Goal: Information Seeking & Learning: Learn about a topic

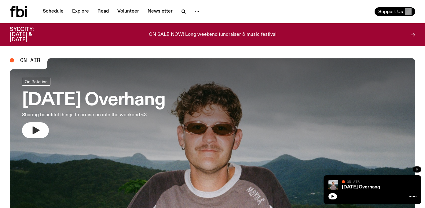
click at [31, 128] on icon "button" at bounding box center [36, 130] width 10 height 10
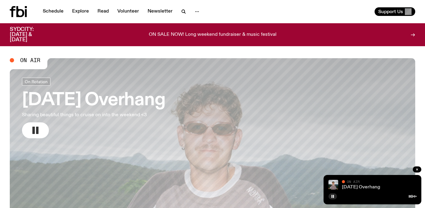
click at [358, 186] on link "Saturday Overhang" at bounding box center [361, 186] width 38 height 5
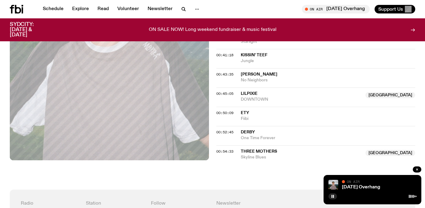
scroll to position [281, 0]
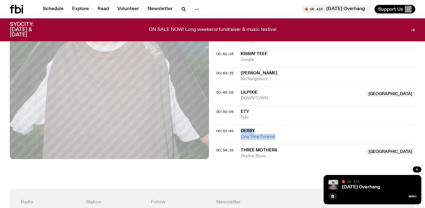
drag, startPoint x: 282, startPoint y: 138, endPoint x: 241, endPoint y: 131, distance: 41.8
click at [241, 131] on div "DERBY One Time Forever" at bounding box center [328, 134] width 175 height 12
click at [259, 148] on span "Three Mothers" at bounding box center [259, 150] width 36 height 4
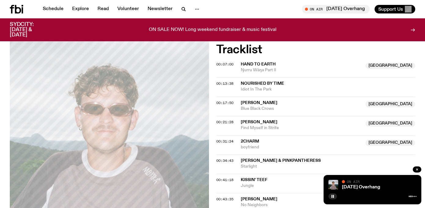
scroll to position [168, 0]
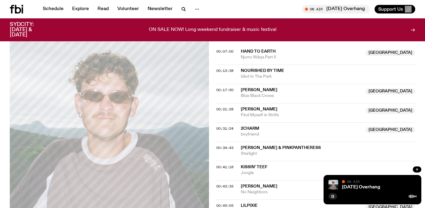
click at [331, 195] on rect "button" at bounding box center [331, 195] width 1 height 3
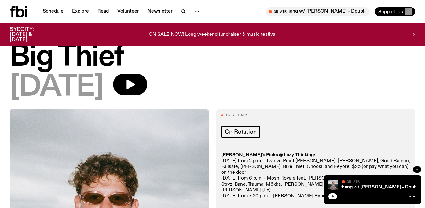
scroll to position [0, 0]
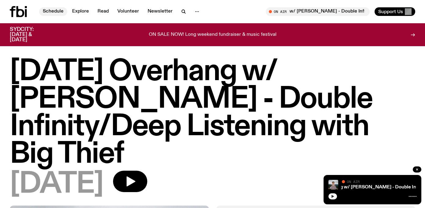
click at [52, 11] on link "Schedule" at bounding box center [53, 11] width 28 height 9
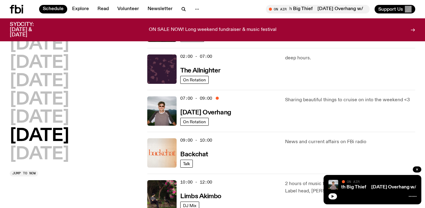
scroll to position [27, 0]
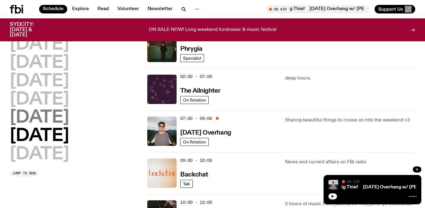
click at [52, 121] on h2 "Friday" at bounding box center [39, 117] width 59 height 17
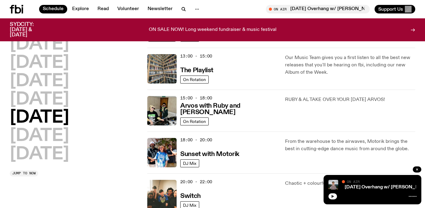
scroll to position [172, 0]
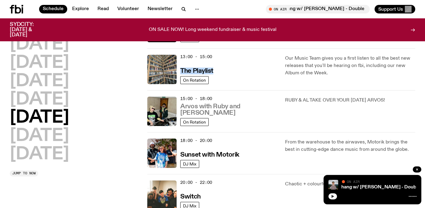
click at [219, 113] on h3 "Arvos with Ruby and Al" at bounding box center [228, 109] width 97 height 13
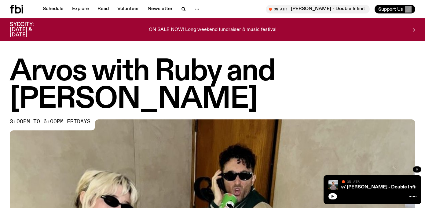
scroll to position [271, 0]
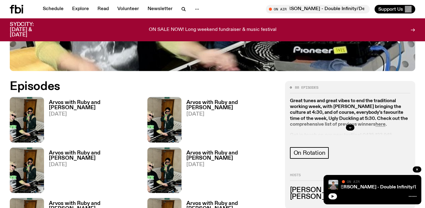
click at [80, 100] on h3 "Arvos with Ruby and Al" at bounding box center [94, 105] width 91 height 10
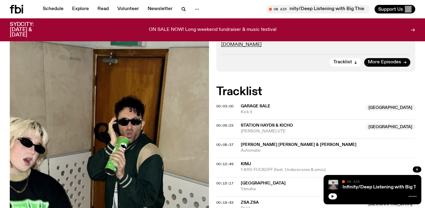
scroll to position [199, 0]
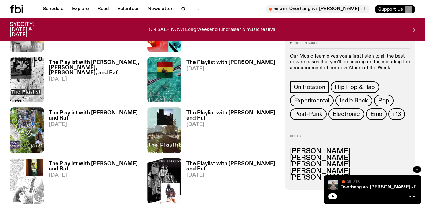
scroll to position [292, 0]
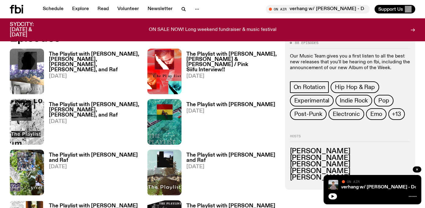
click at [87, 54] on h3 "The Playlist with [PERSON_NAME], [PERSON_NAME], [PERSON_NAME], [PERSON_NAME], a…" at bounding box center [94, 62] width 91 height 21
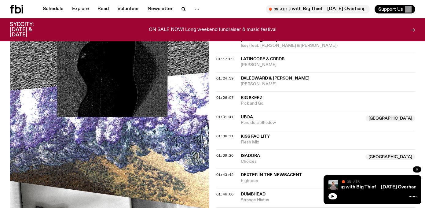
scroll to position [664, 0]
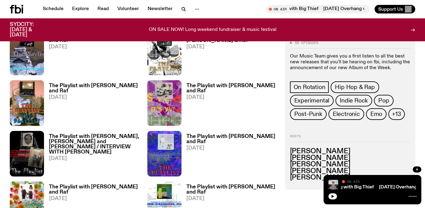
scroll to position [292, 0]
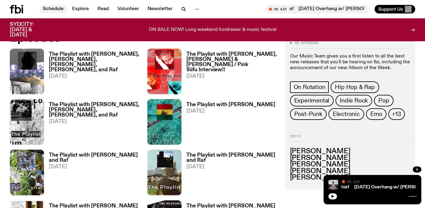
click at [47, 9] on link "Schedule" at bounding box center [53, 9] width 28 height 9
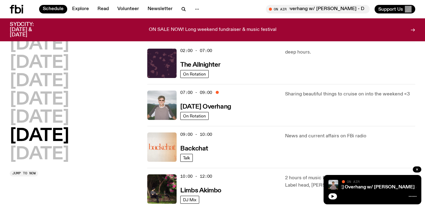
scroll to position [52, 0]
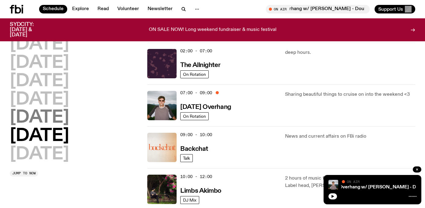
click at [29, 119] on h2 "Friday" at bounding box center [39, 117] width 59 height 17
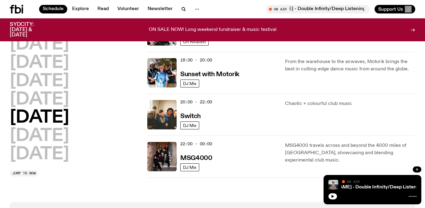
scroll to position [266, 0]
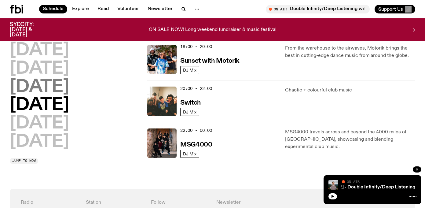
click at [69, 88] on h2 "Thursday" at bounding box center [39, 86] width 59 height 17
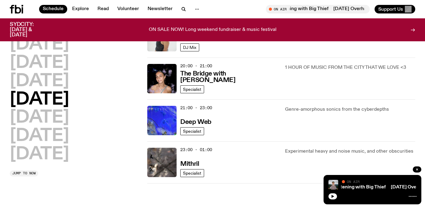
scroll to position [288, 0]
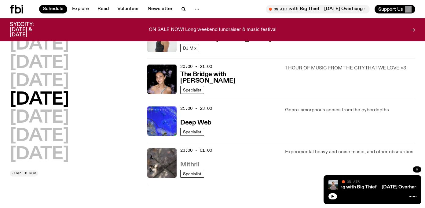
click at [191, 161] on h3 "Mithril" at bounding box center [189, 164] width 19 height 6
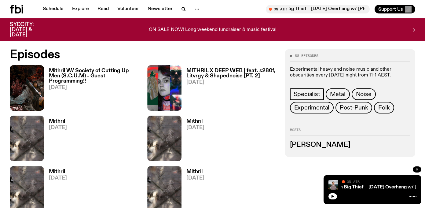
scroll to position [274, 0]
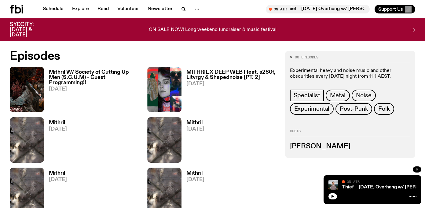
click at [74, 74] on h3 "Mithril W/ Society of Cutting Up Men (S.C.U.M) - Guest Programming!!" at bounding box center [94, 78] width 91 height 16
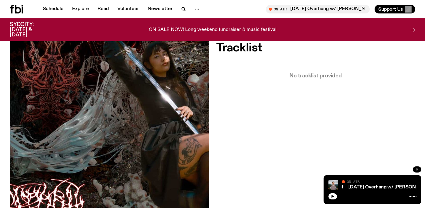
scroll to position [223, 0]
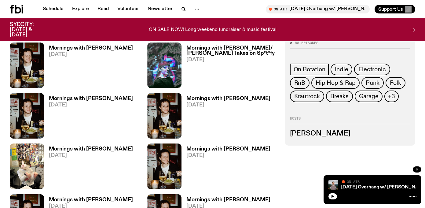
scroll to position [249, 0]
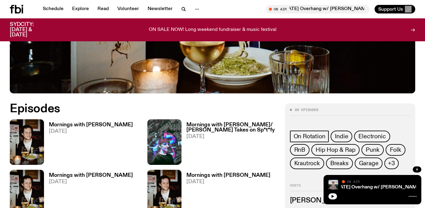
click at [57, 122] on h3 "Mornings with Sam Lane" at bounding box center [91, 124] width 84 height 5
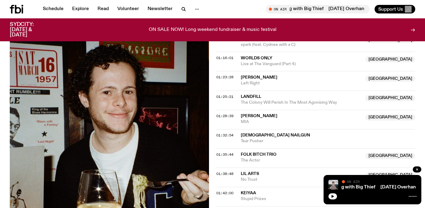
scroll to position [537, 0]
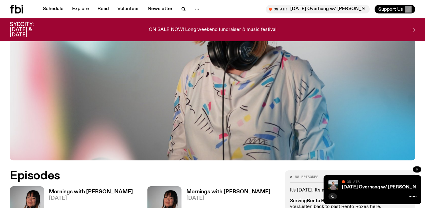
scroll to position [251, 0]
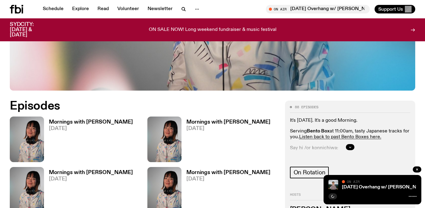
click at [87, 119] on h3 "Mornings with [PERSON_NAME]" at bounding box center [91, 121] width 84 height 5
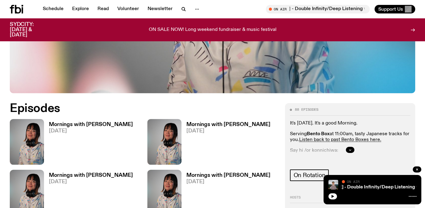
scroll to position [247, 0]
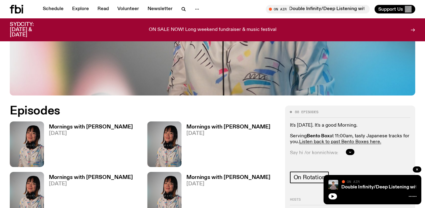
click at [196, 124] on h3 "Mornings with [PERSON_NAME]" at bounding box center [228, 126] width 84 height 5
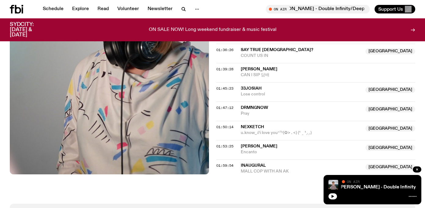
scroll to position [671, 0]
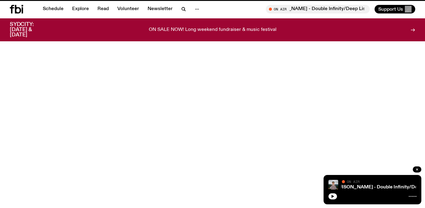
scroll to position [247, 0]
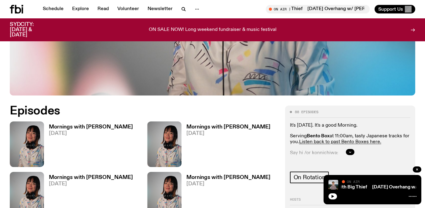
click at [95, 124] on h3 "Mornings with [PERSON_NAME]" at bounding box center [91, 126] width 84 height 5
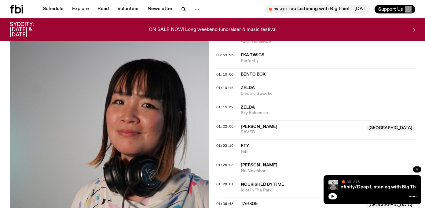
scroll to position [447, 0]
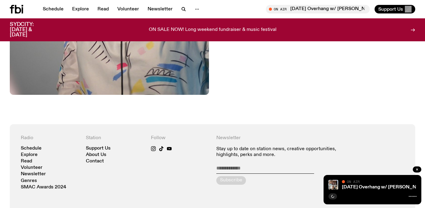
scroll to position [386, 0]
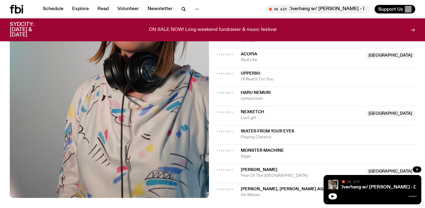
scroll to position [683, 0]
